Goal: Transaction & Acquisition: Purchase product/service

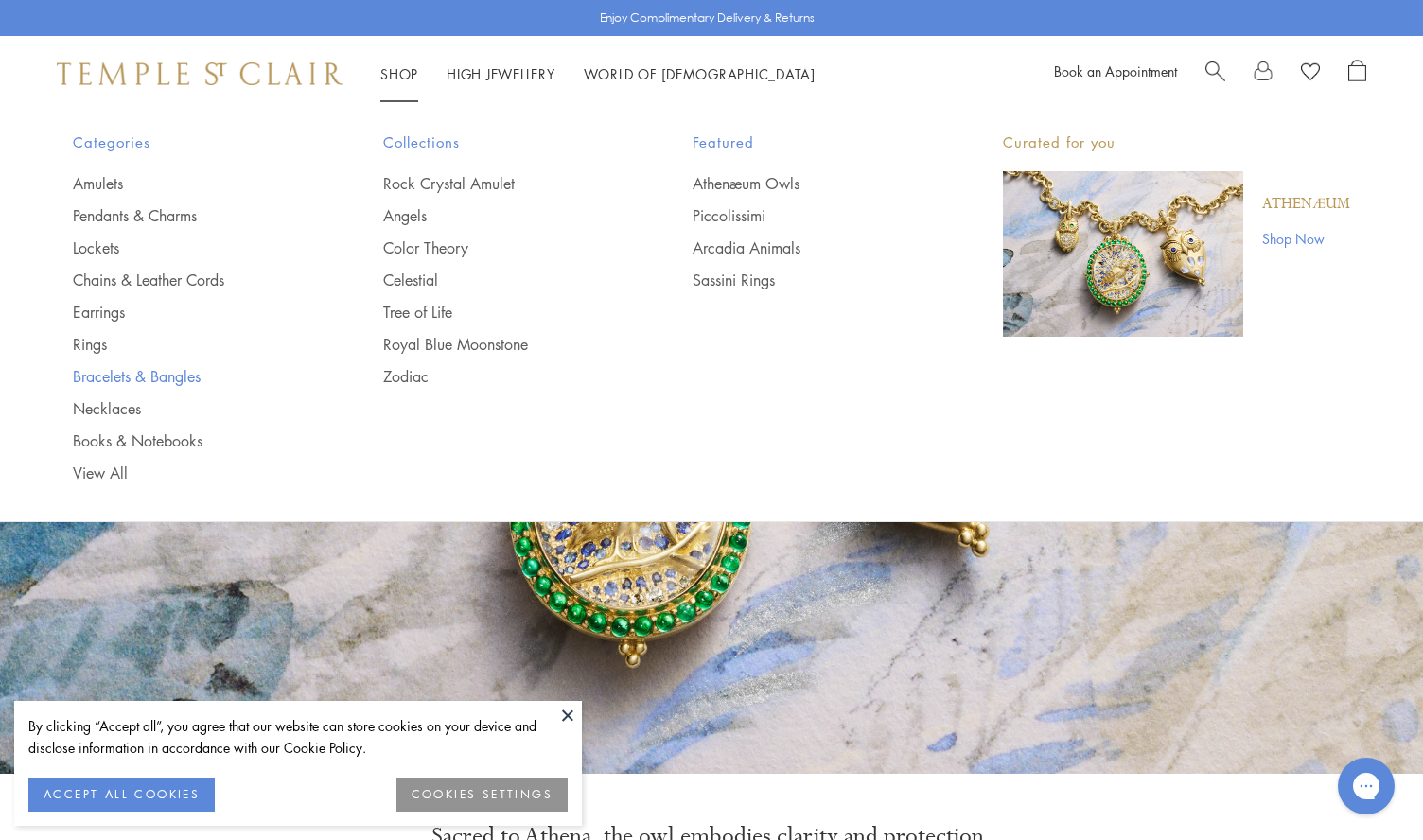
click at [113, 374] on link "Bracelets & Bangles" at bounding box center [190, 377] width 235 height 21
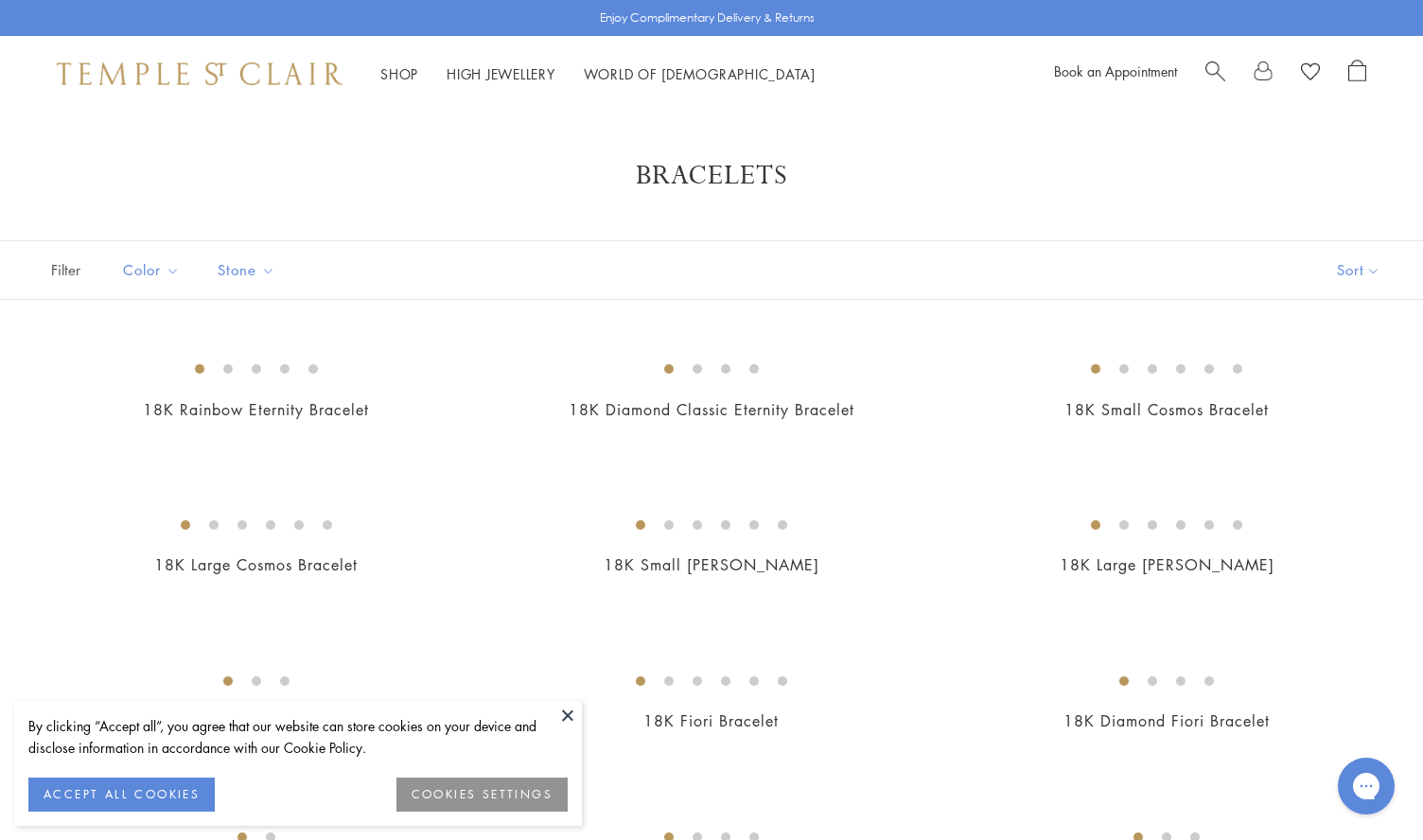
click at [570, 720] on button at bounding box center [568, 715] width 29 height 29
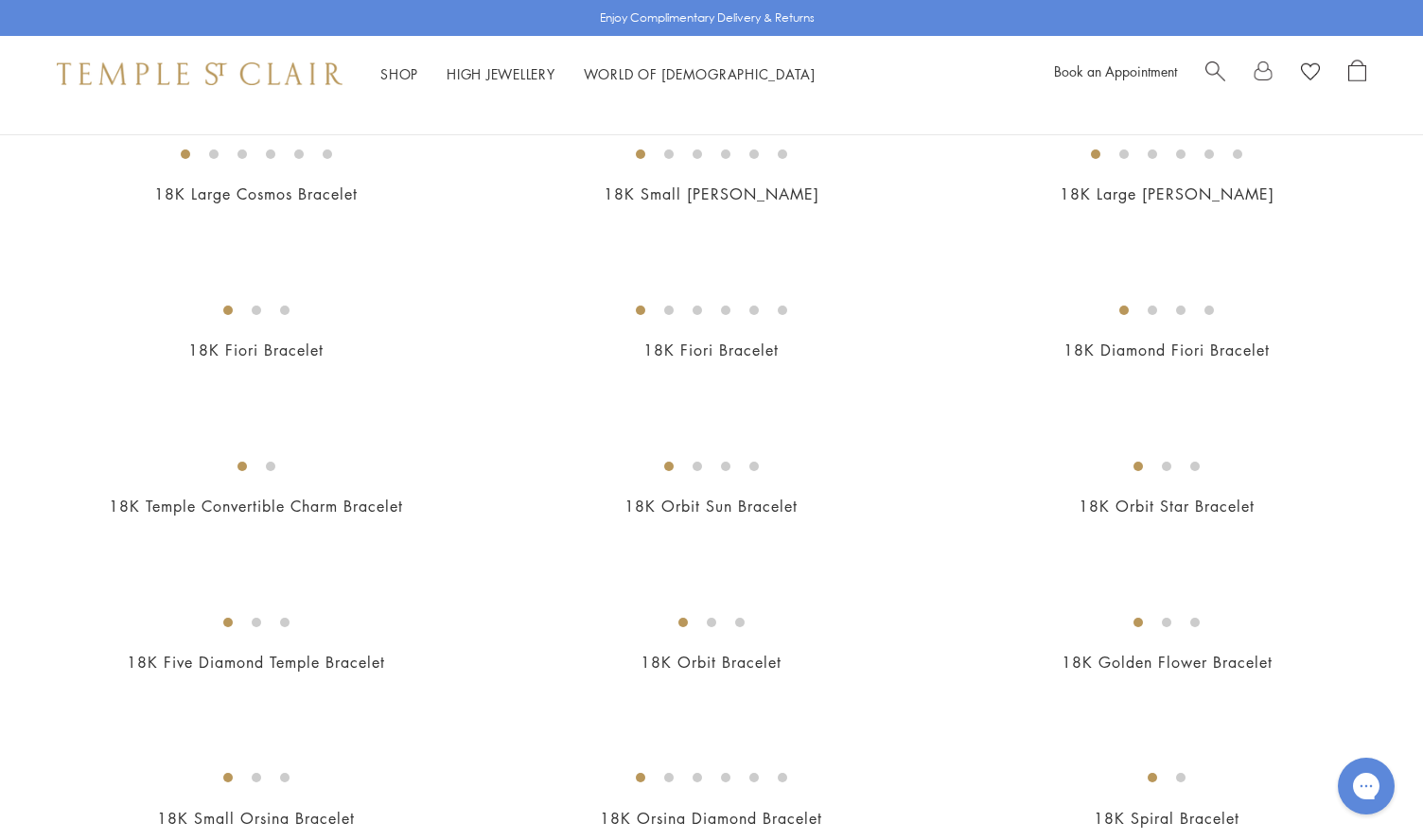
scroll to position [369, 0]
click at [0, 0] on img at bounding box center [0, 0] width 0 height 0
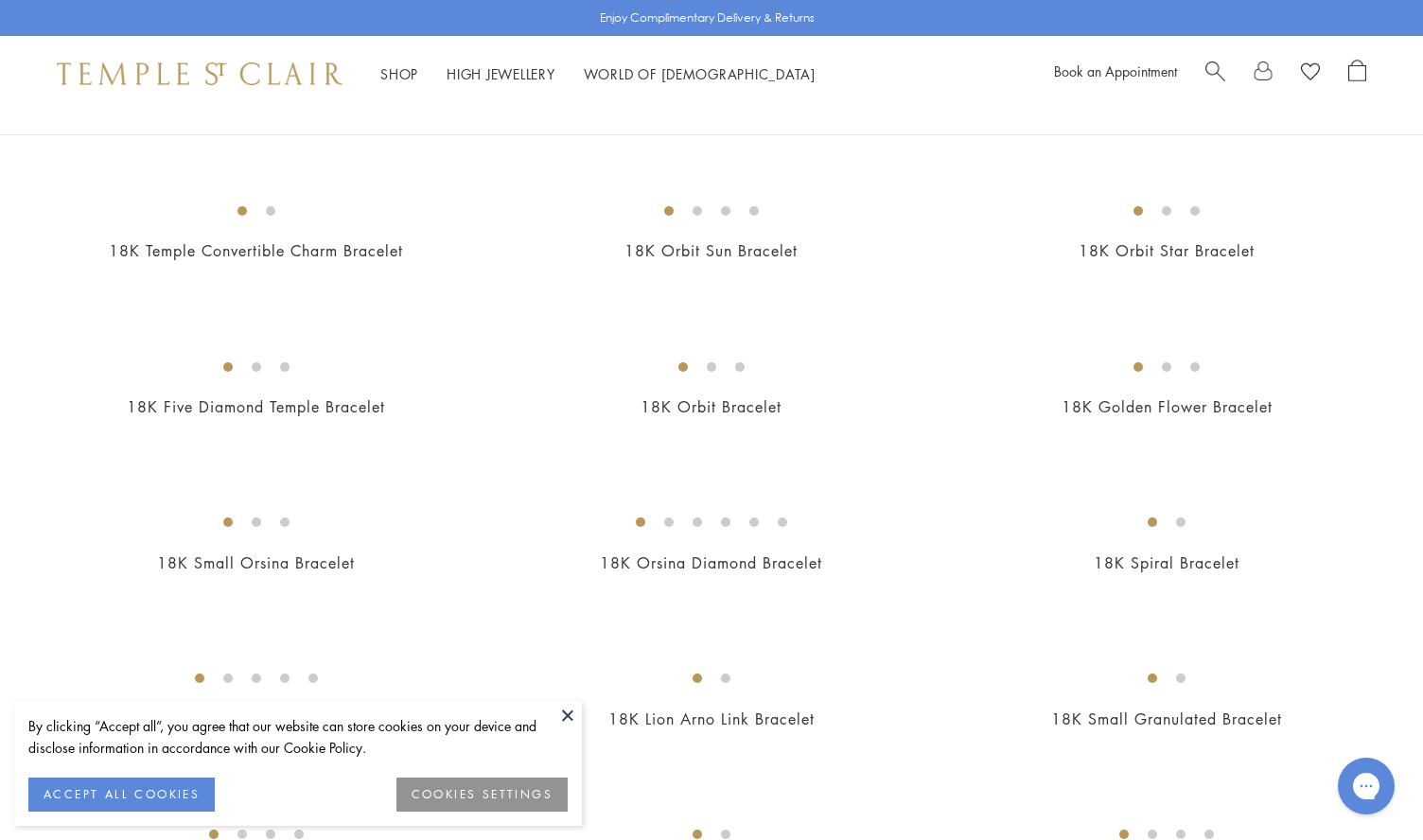
click at [560, 720] on button at bounding box center [568, 715] width 29 height 29
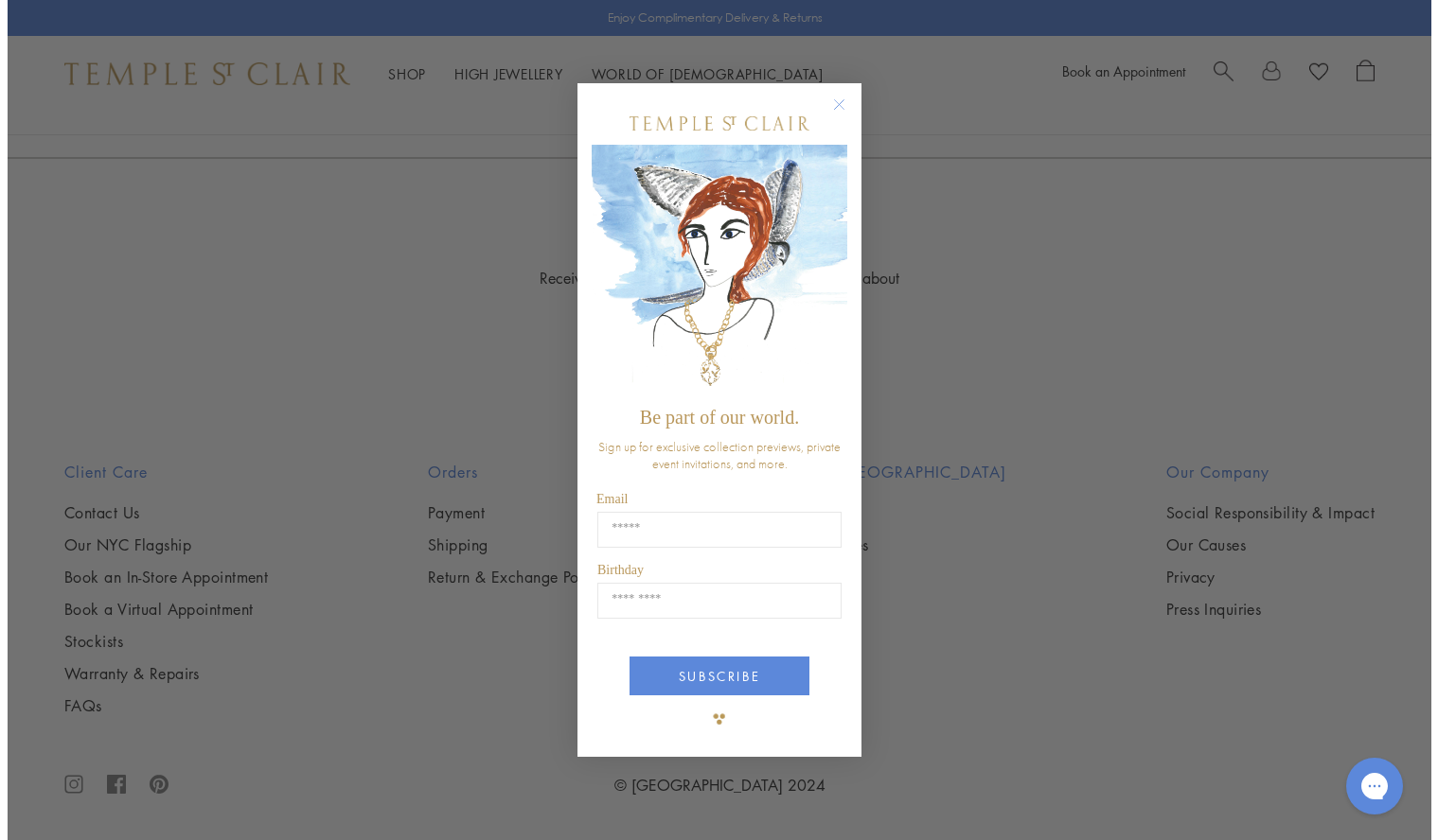
scroll to position [4246, 0]
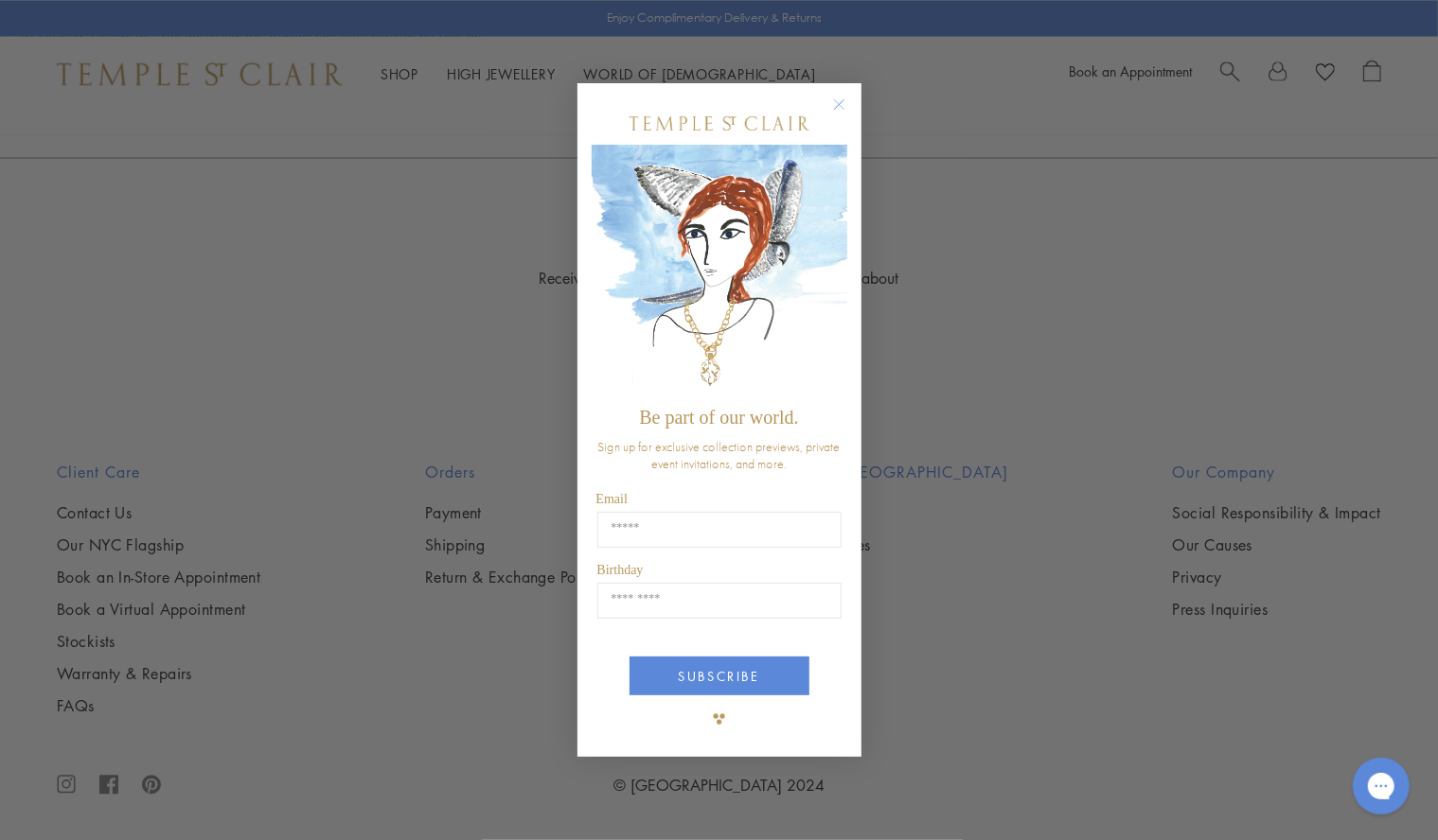
click at [847, 105] on circle "Close dialog" at bounding box center [839, 105] width 23 height 23
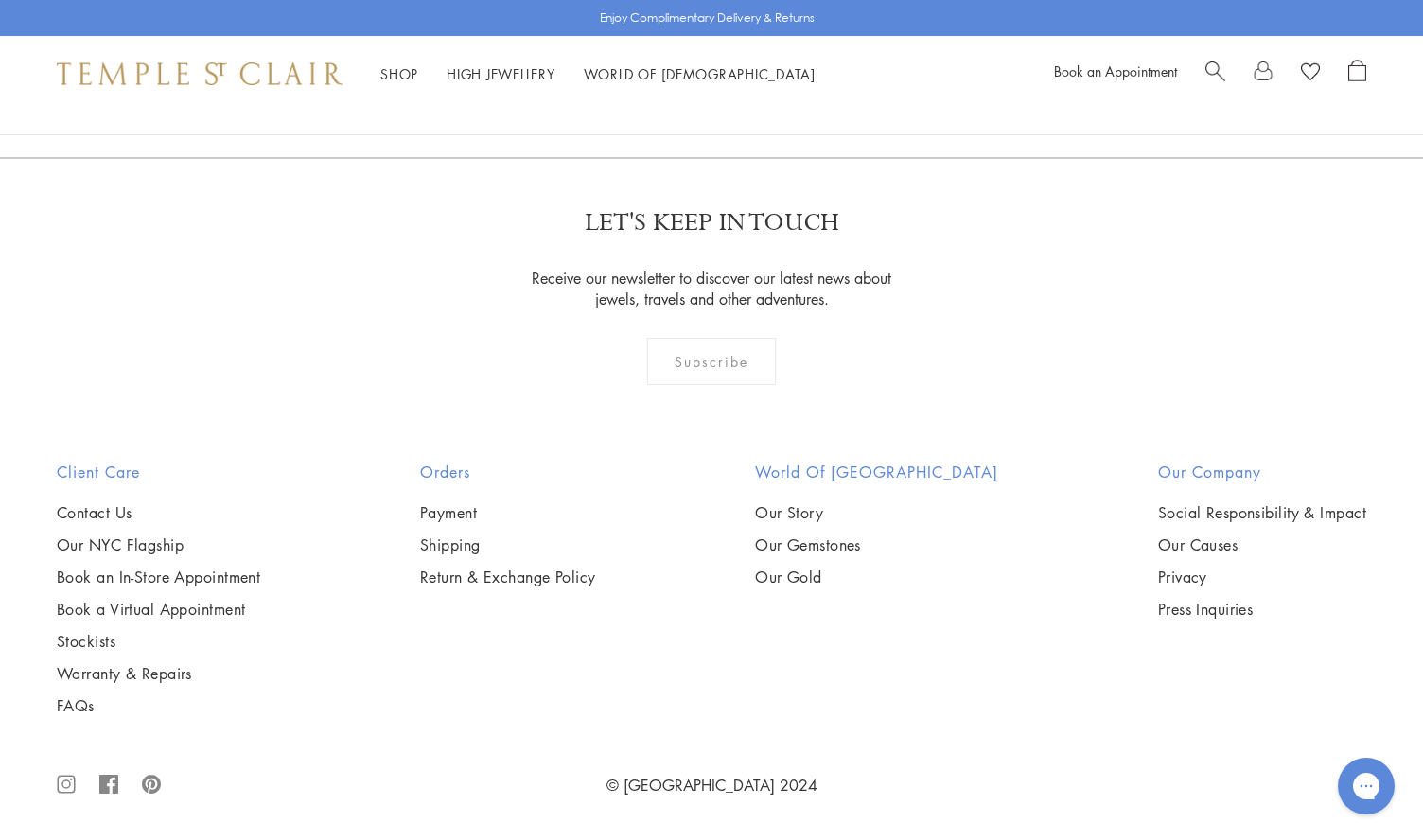
scroll to position [6754, 0]
